Goal: Information Seeking & Learning: Learn about a topic

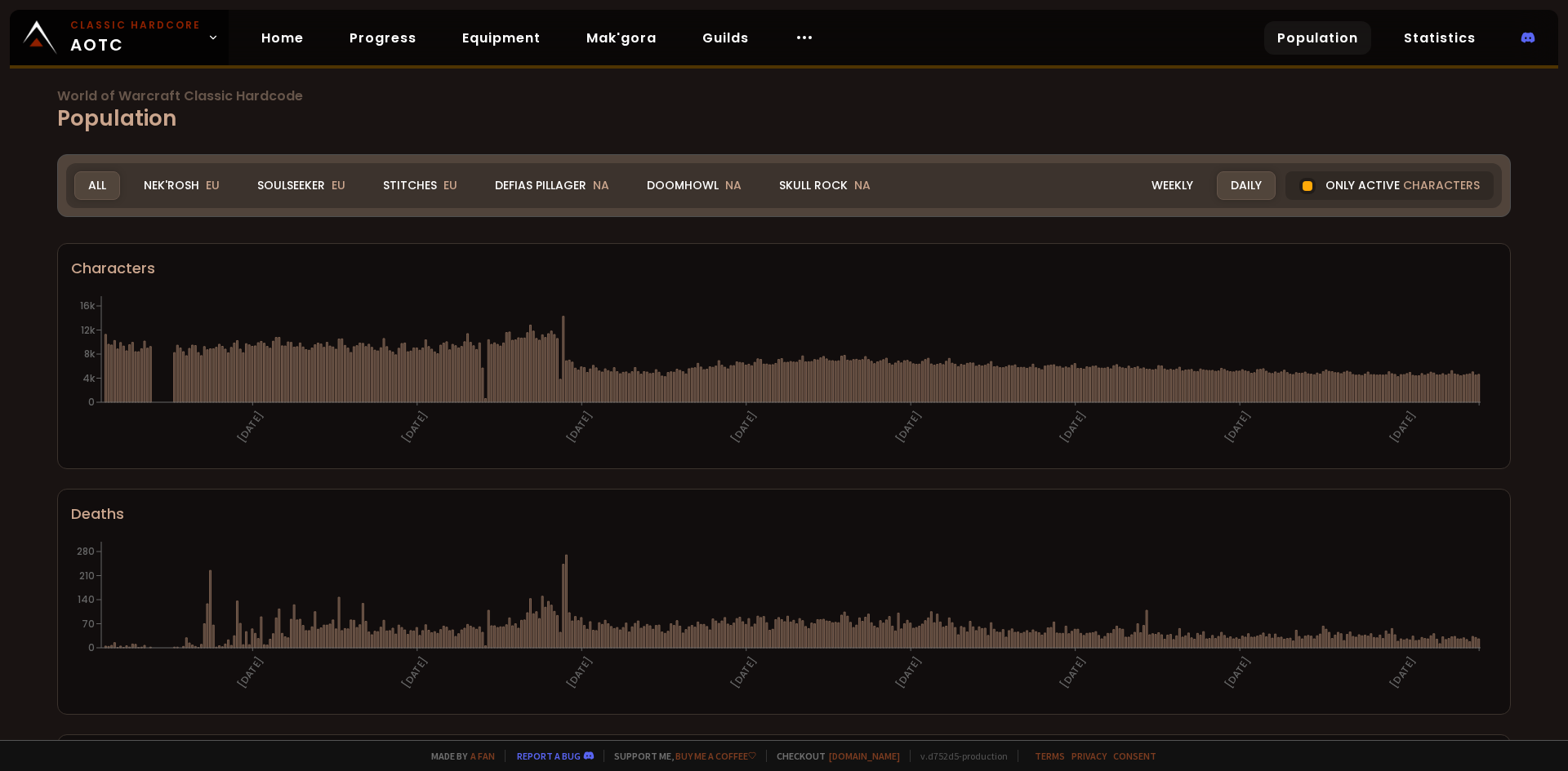
click at [196, 184] on div "Nek'Rosh EU" at bounding box center [182, 186] width 104 height 29
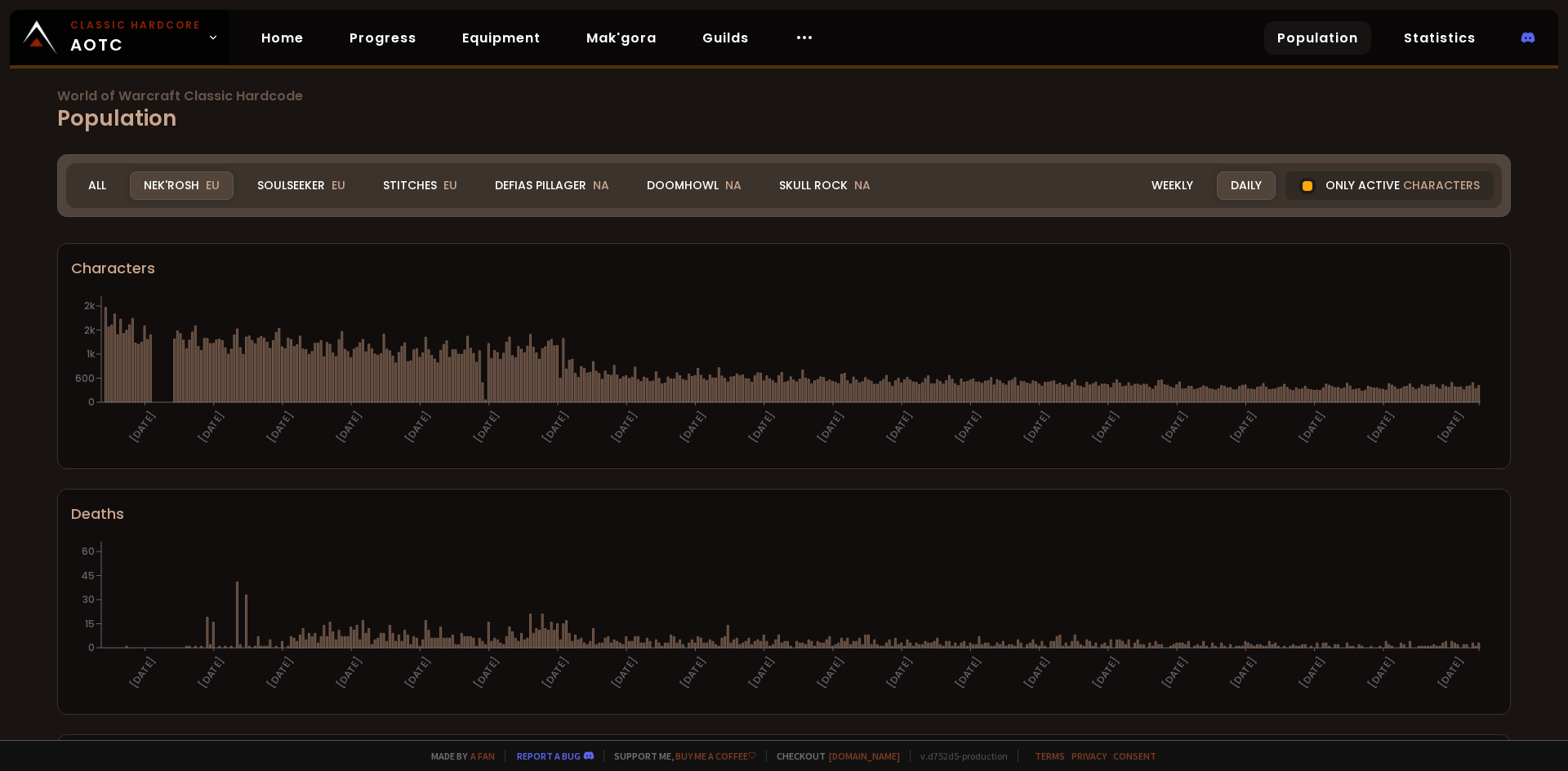
drag, startPoint x: 420, startPoint y: 191, endPoint x: 405, endPoint y: 334, distance: 143.8
click at [420, 191] on div "Stitches EU" at bounding box center [420, 186] width 102 height 29
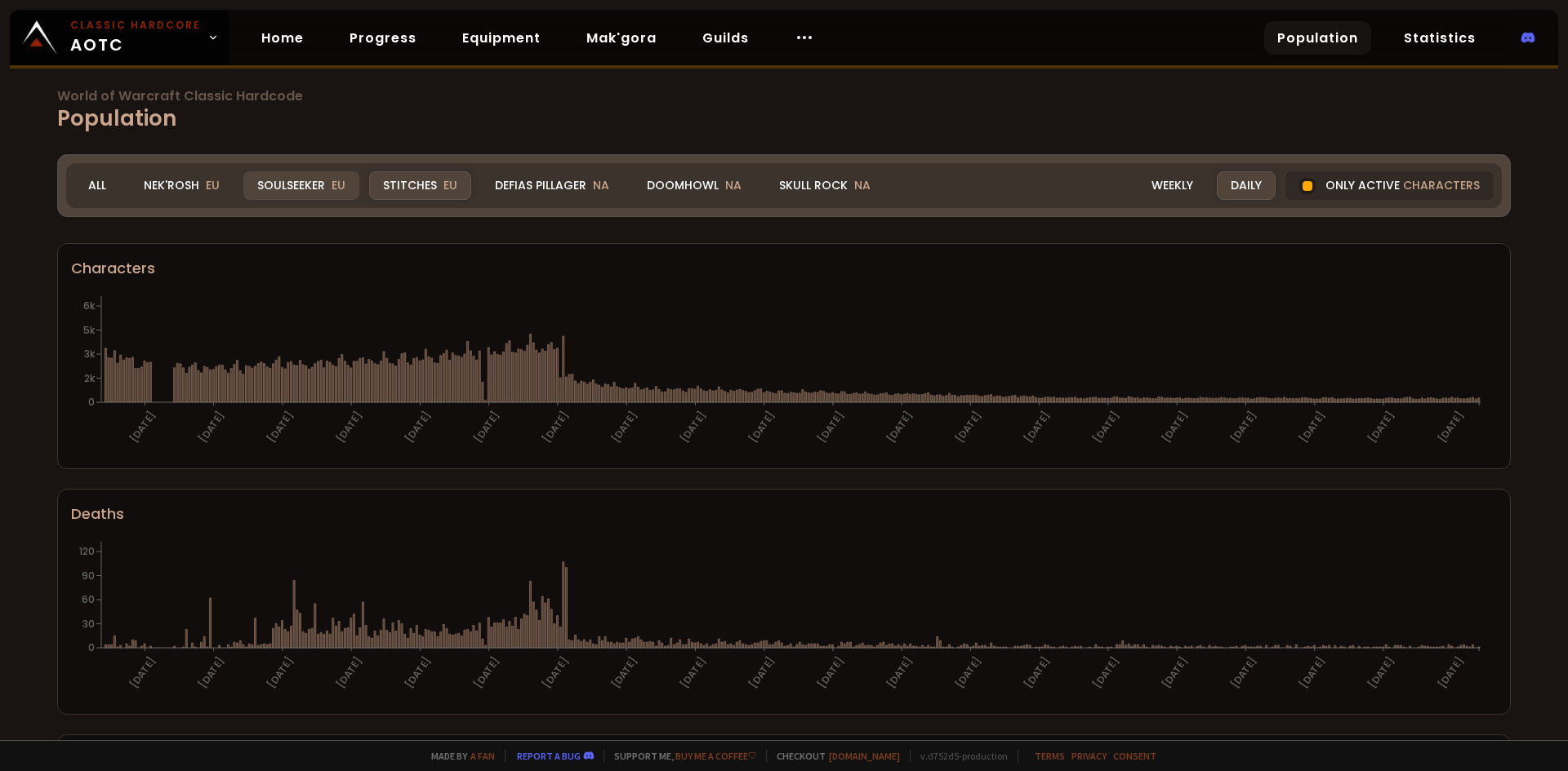
click at [276, 185] on div "Soulseeker EU" at bounding box center [301, 186] width 116 height 29
